Goal: Find specific page/section: Find specific page/section

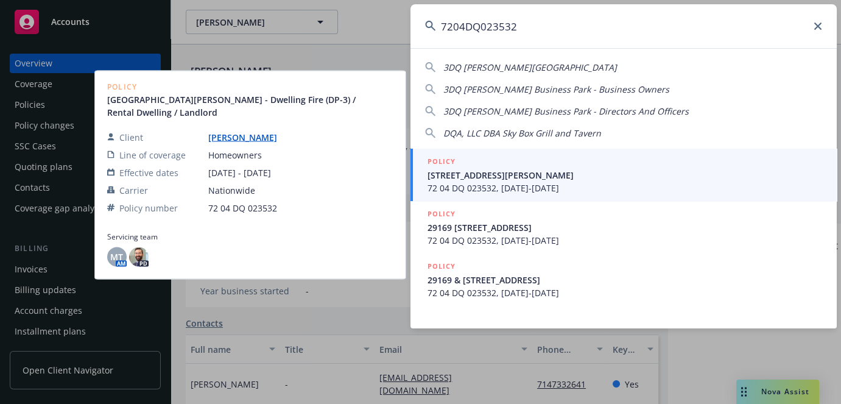
type input "7204DQ023532"
click at [493, 185] on span "72 04 DQ 023532, [DATE]-[DATE]" at bounding box center [625, 188] width 395 height 13
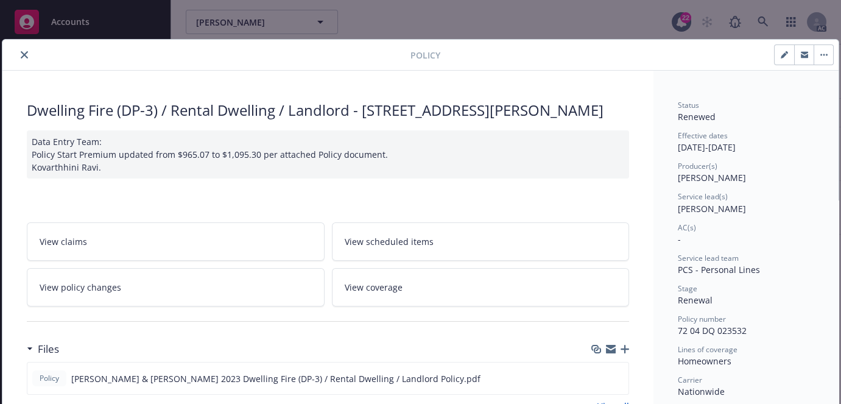
click at [23, 57] on icon "close" at bounding box center [24, 54] width 7 height 7
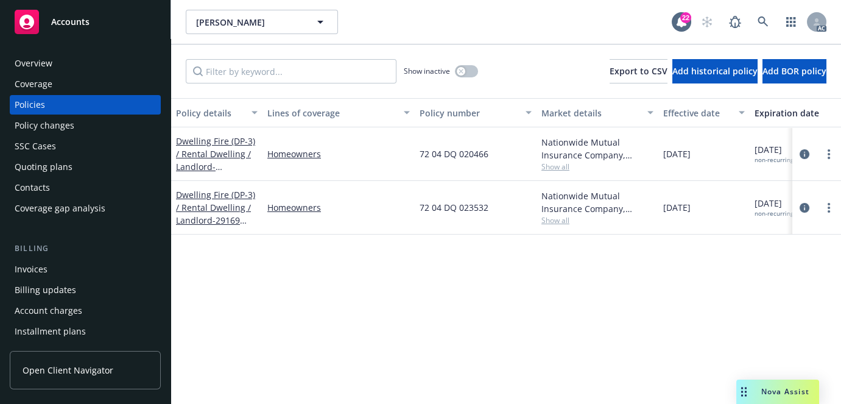
click at [60, 61] on div "Overview" at bounding box center [85, 63] width 141 height 19
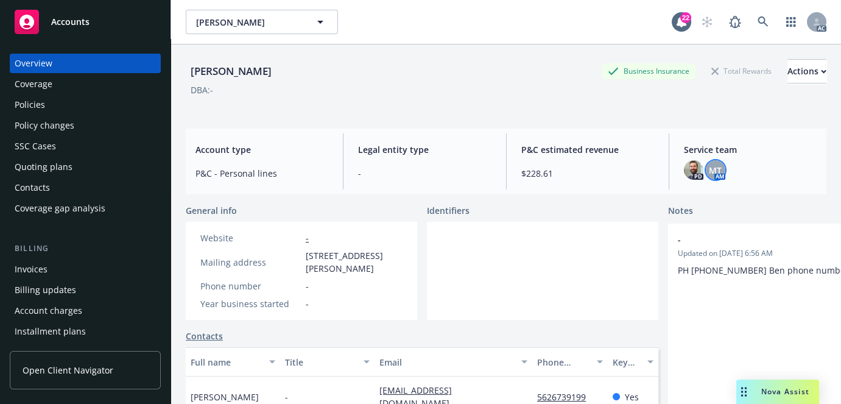
click at [714, 175] on span "MT" at bounding box center [715, 170] width 13 height 13
